Goal: Task Accomplishment & Management: Use online tool/utility

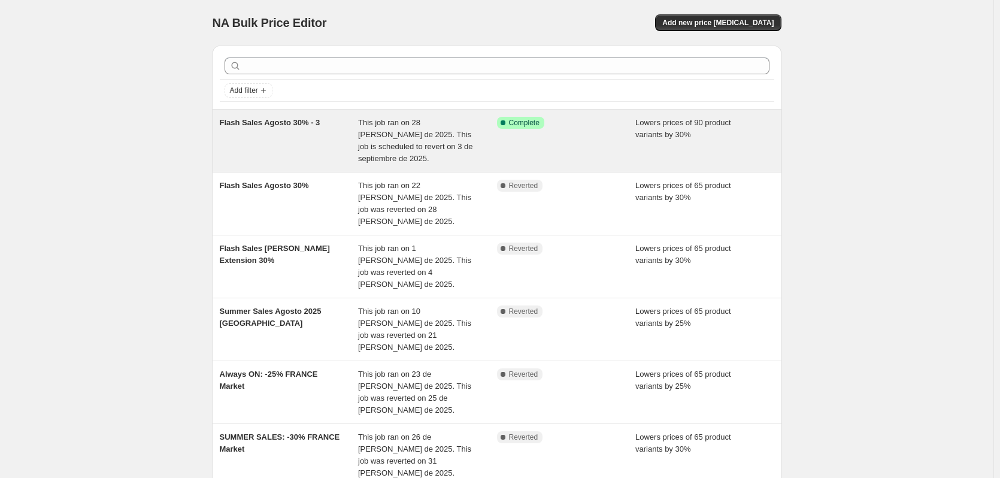
click at [241, 127] on div "Flash Sales Agosto 30% - 3" at bounding box center [289, 141] width 139 height 48
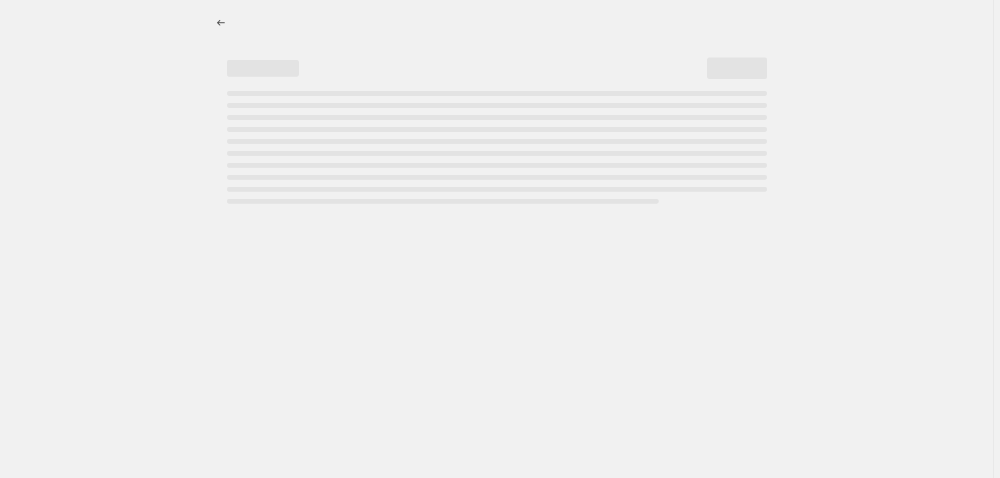
select select "percentage"
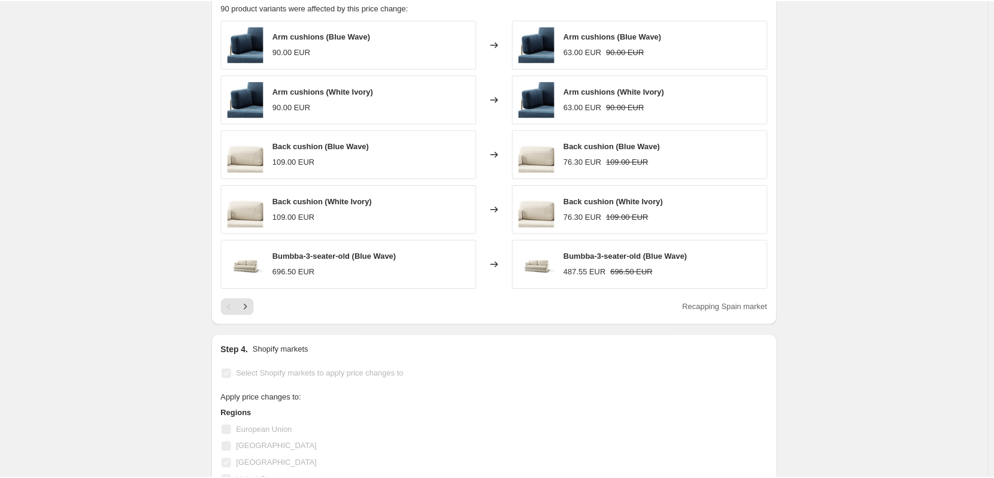
scroll to position [838, 0]
